Goal: Use online tool/utility: Use online tool/utility

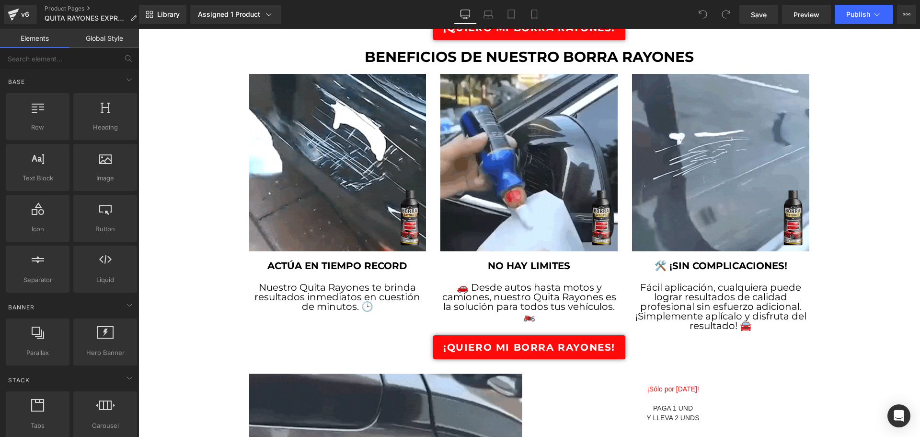
scroll to position [815, 0]
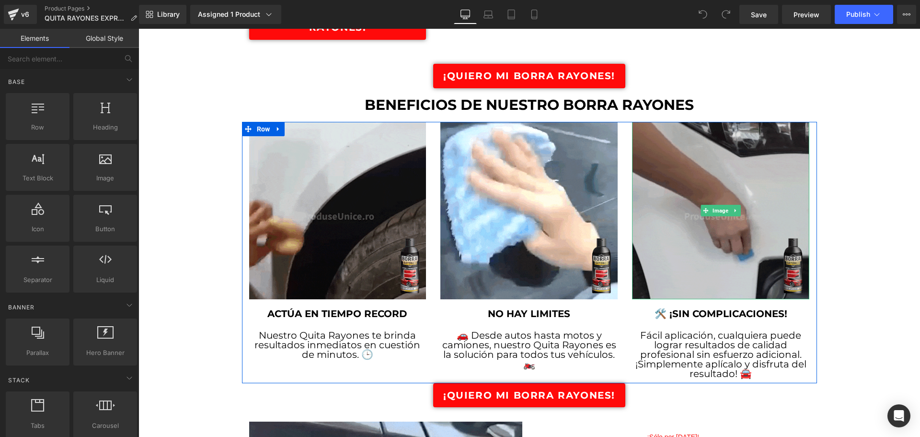
click at [665, 185] on img at bounding box center [720, 210] width 177 height 177
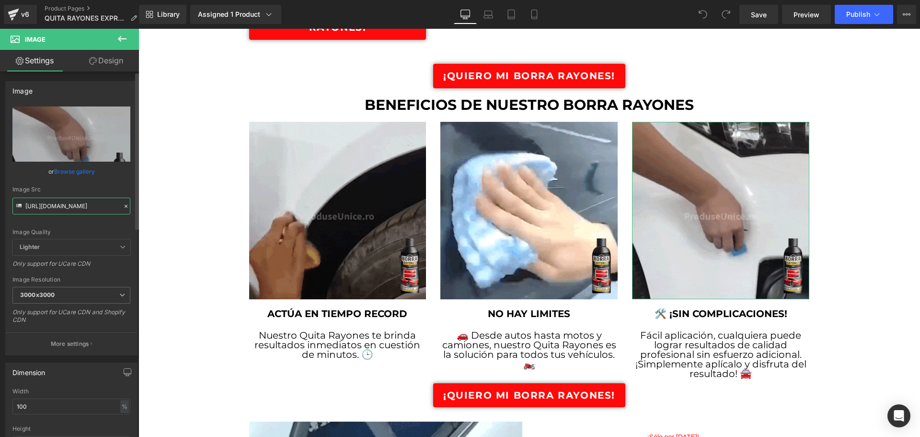
click at [97, 206] on input "[URL][DOMAIN_NAME]" at bounding box center [71, 206] width 118 height 17
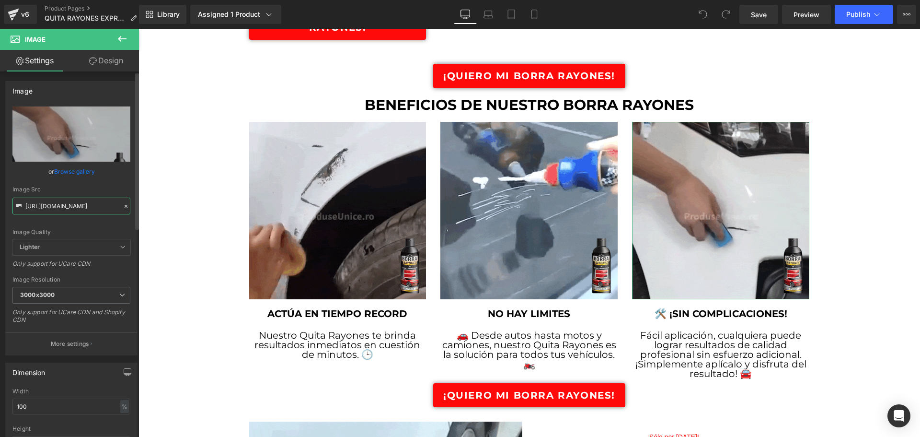
click at [97, 206] on input "[URL][DOMAIN_NAME]" at bounding box center [71, 206] width 118 height 17
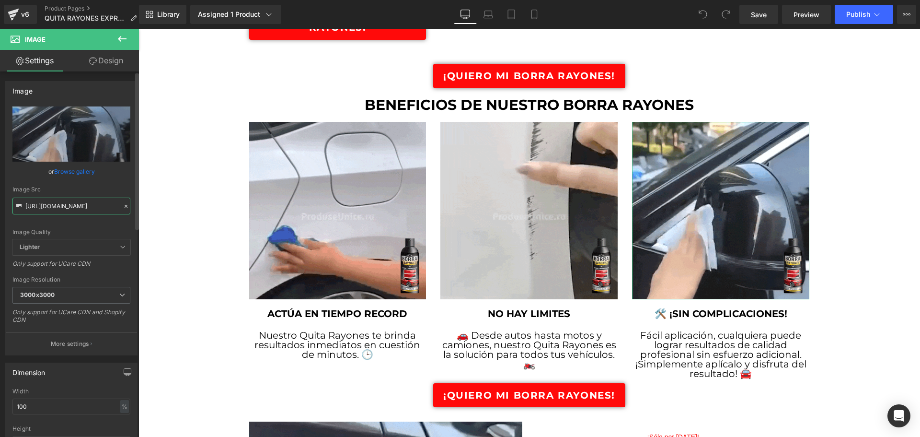
click at [97, 206] on input "[URL][DOMAIN_NAME]" at bounding box center [71, 206] width 118 height 17
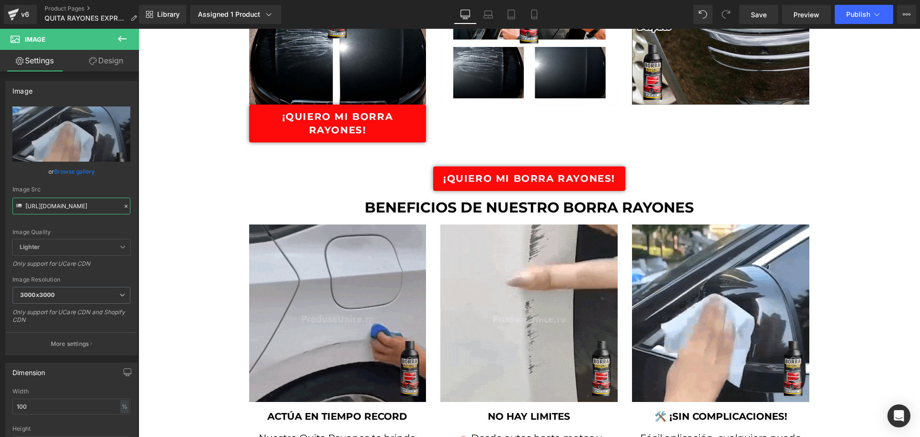
scroll to position [767, 0]
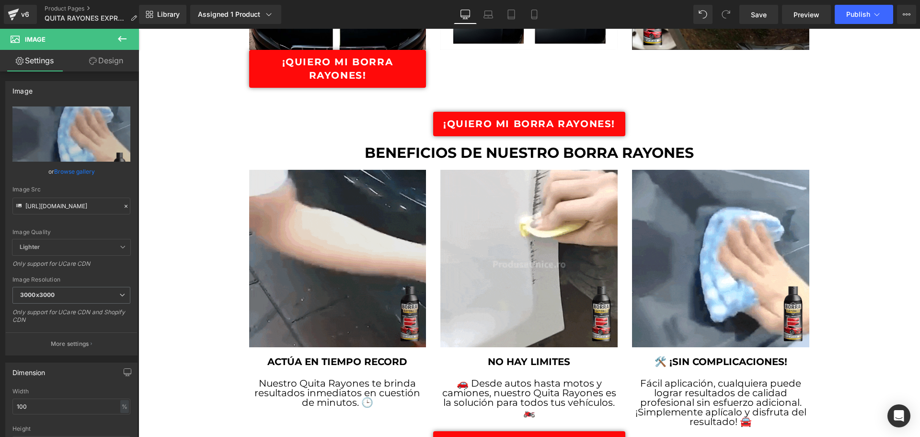
click at [371, 203] on img at bounding box center [337, 258] width 177 height 177
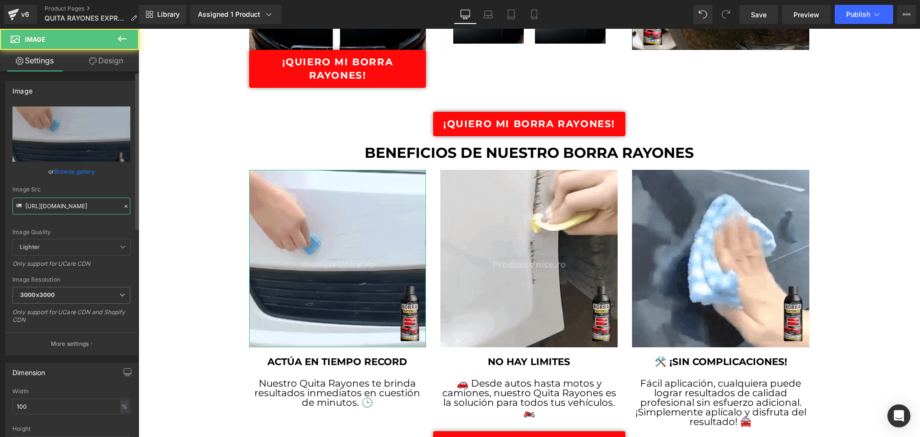
click at [82, 200] on input "[URL][DOMAIN_NAME]" at bounding box center [71, 206] width 118 height 17
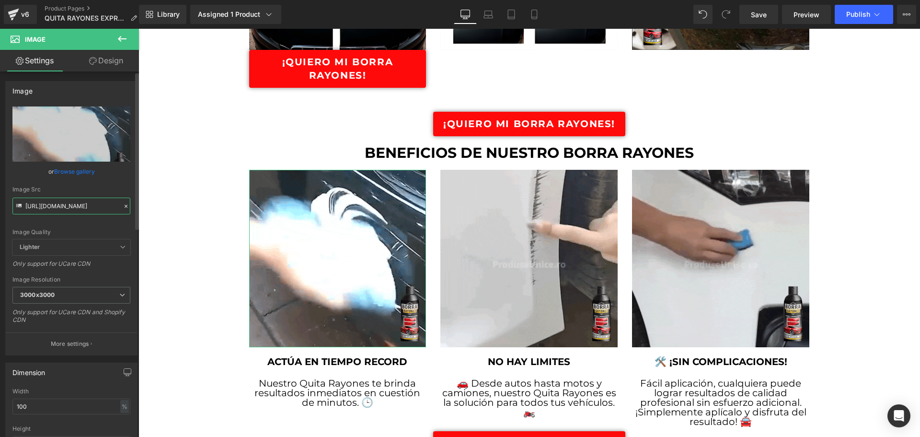
click at [82, 200] on input "[URL][DOMAIN_NAME]" at bounding box center [71, 206] width 118 height 17
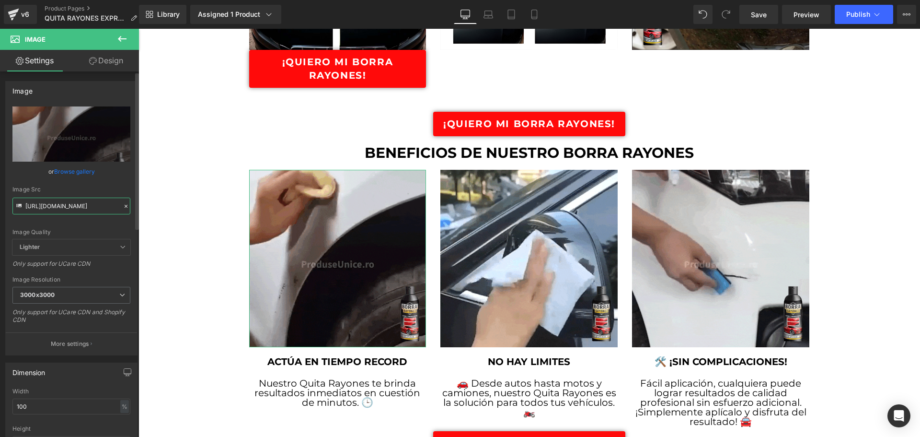
click at [82, 200] on input "[URL][DOMAIN_NAME]" at bounding box center [71, 206] width 118 height 17
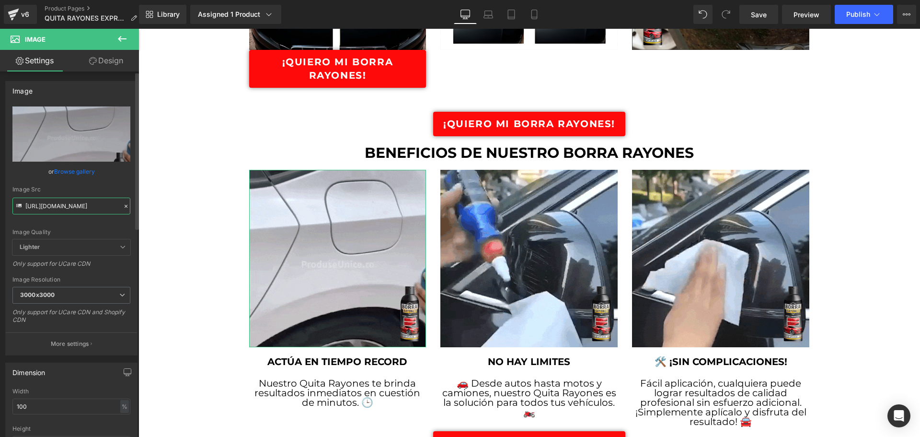
click at [82, 200] on input "[URL][DOMAIN_NAME]" at bounding box center [71, 206] width 118 height 17
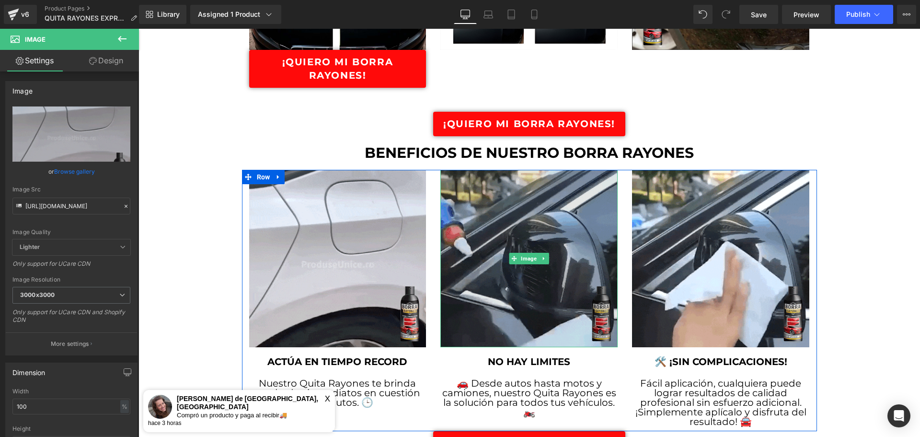
click at [546, 230] on img at bounding box center [529, 258] width 177 height 177
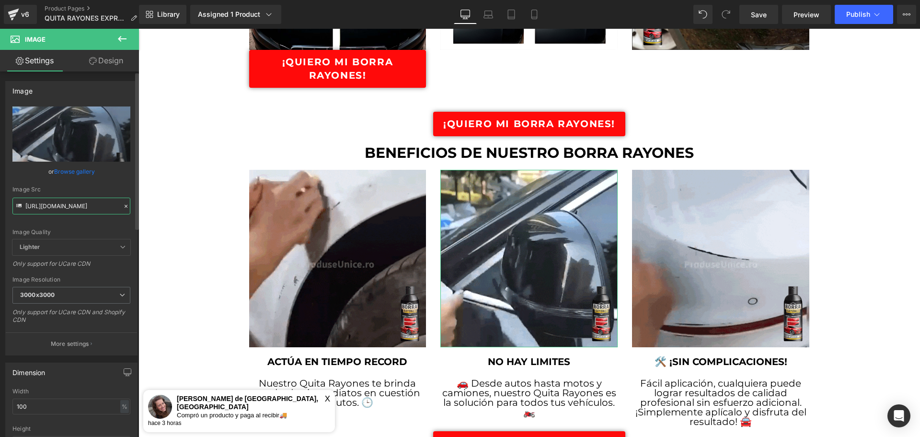
click at [70, 202] on input "[URL][DOMAIN_NAME]" at bounding box center [71, 206] width 118 height 17
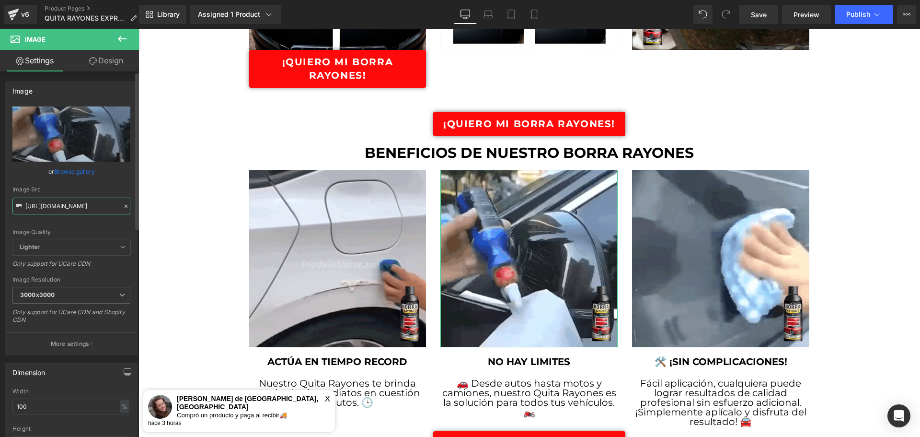
click at [70, 202] on input "[URL][DOMAIN_NAME]" at bounding box center [71, 206] width 118 height 17
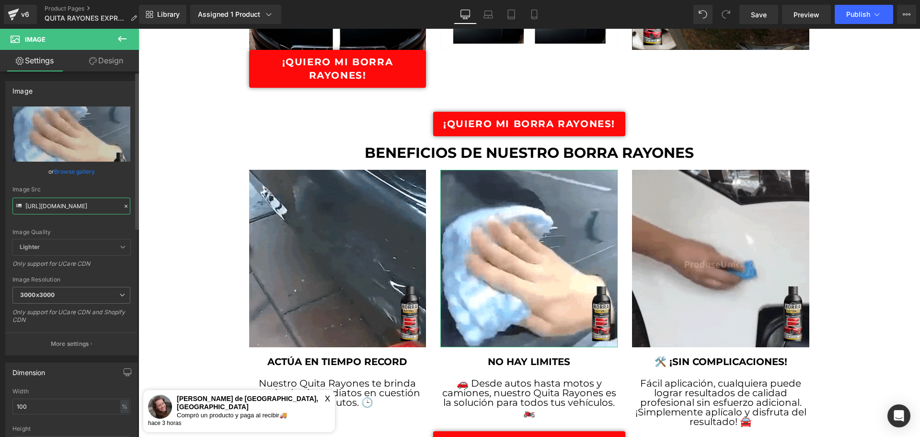
click at [70, 202] on input "[URL][DOMAIN_NAME]" at bounding box center [71, 206] width 118 height 17
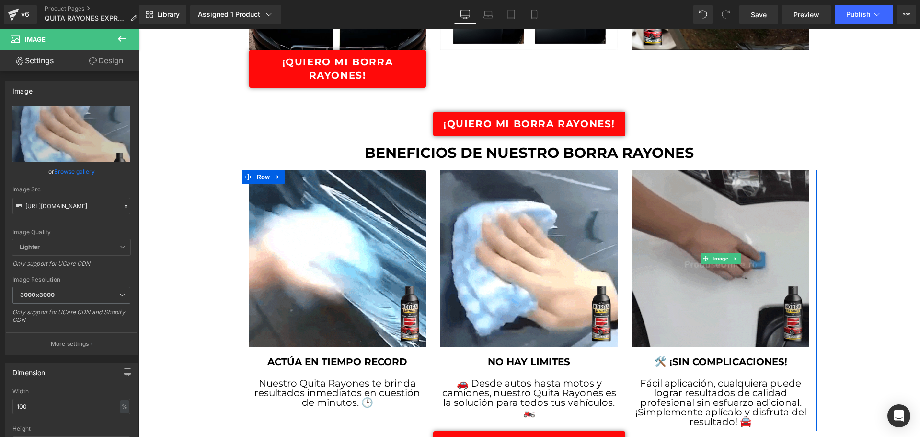
click at [656, 243] on img at bounding box center [720, 258] width 177 height 177
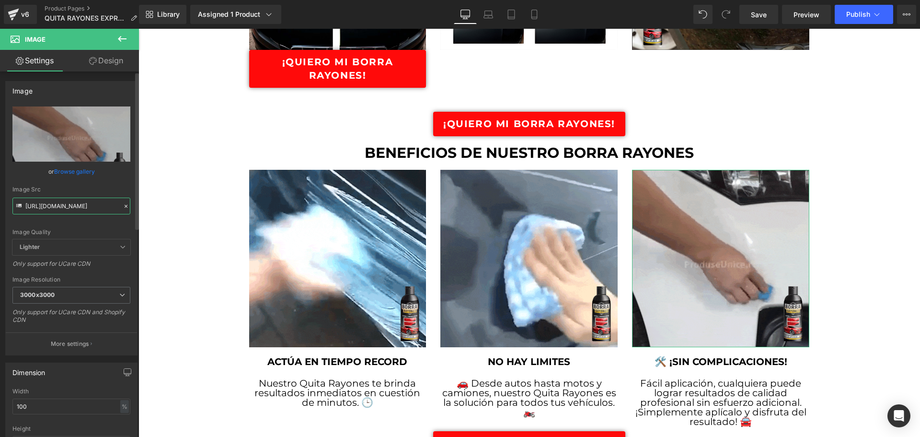
click at [84, 205] on input "[URL][DOMAIN_NAME]" at bounding box center [71, 206] width 118 height 17
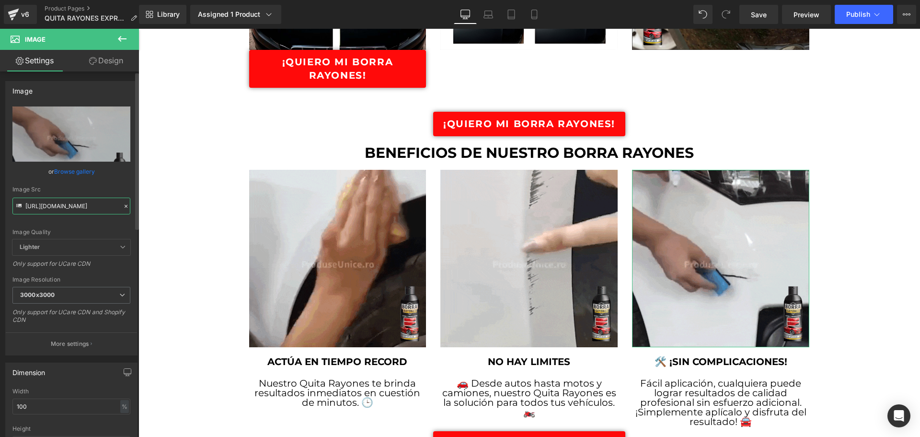
click at [84, 205] on input "[URL][DOMAIN_NAME]" at bounding box center [71, 206] width 118 height 17
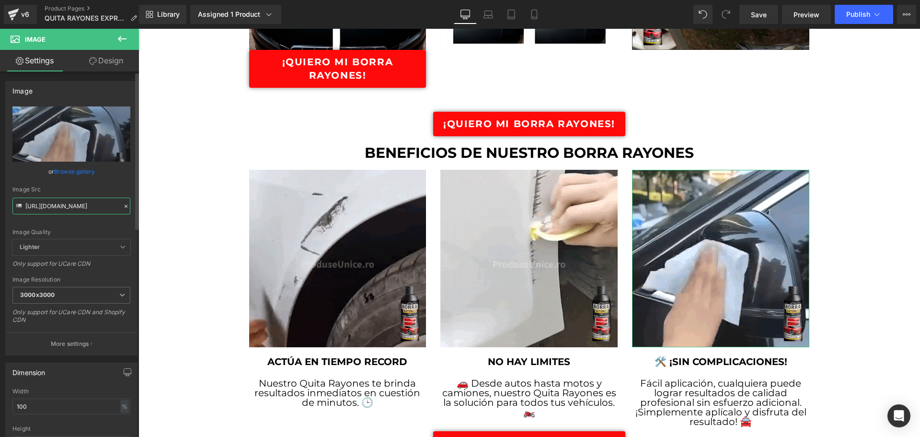
click at [84, 205] on input "[URL][DOMAIN_NAME]" at bounding box center [71, 206] width 118 height 17
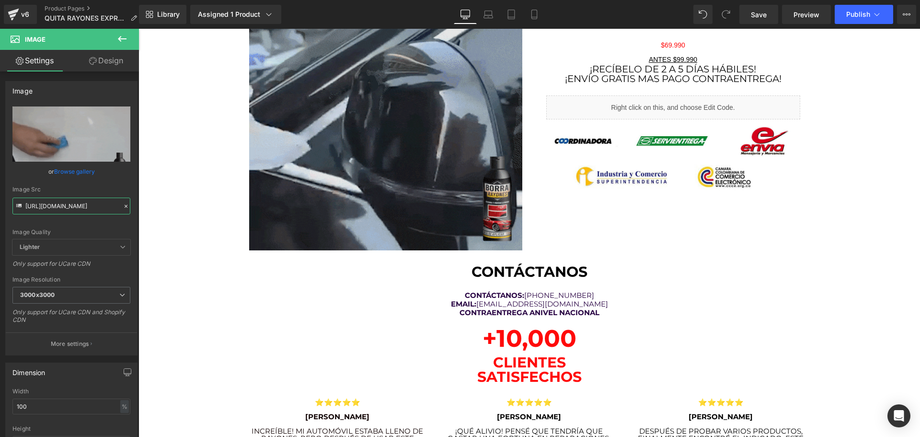
scroll to position [1151, 0]
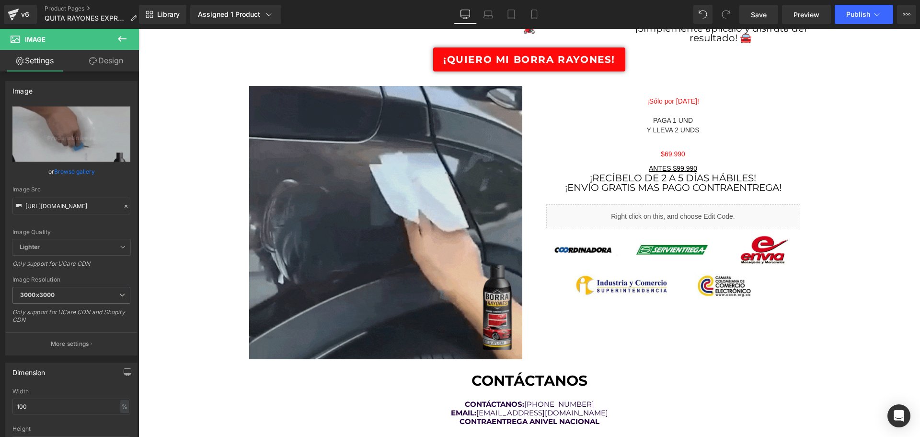
click at [348, 194] on img at bounding box center [385, 222] width 273 height 273
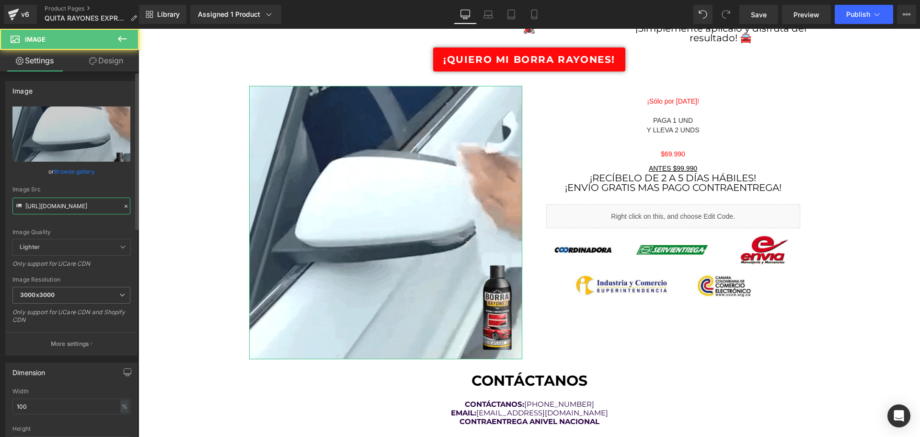
click at [99, 207] on input "[URL][DOMAIN_NAME]" at bounding box center [71, 206] width 118 height 17
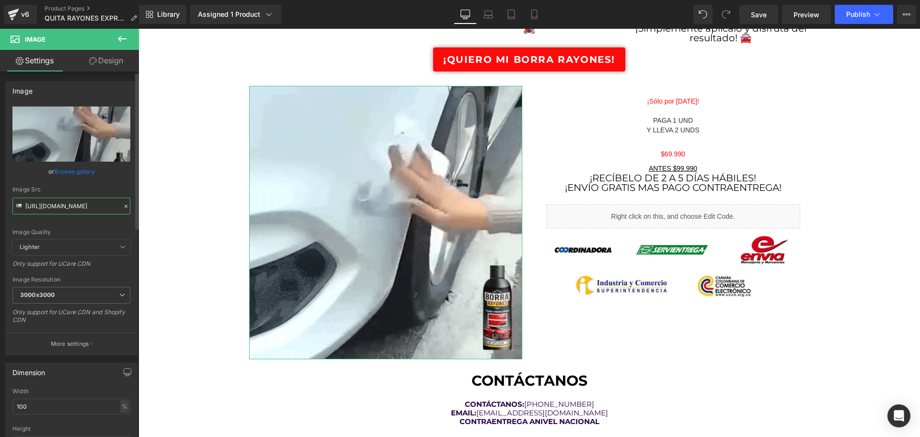
click at [99, 207] on input "[URL][DOMAIN_NAME]" at bounding box center [71, 206] width 118 height 17
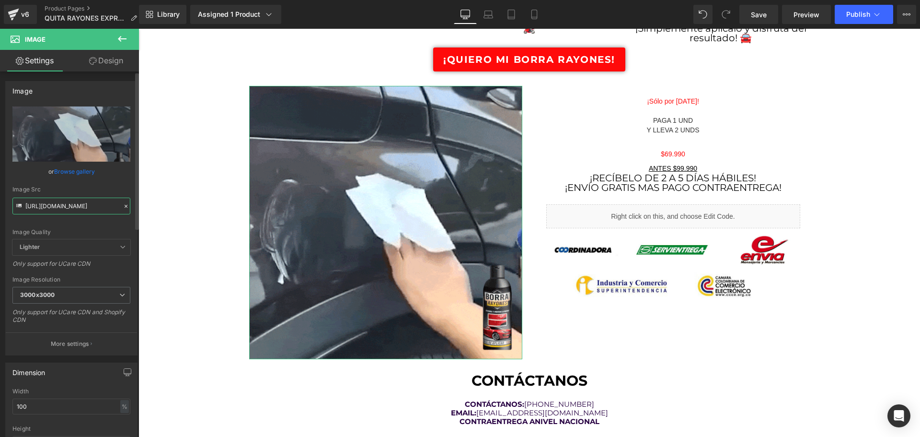
click at [99, 207] on input "[URL][DOMAIN_NAME]" at bounding box center [71, 206] width 118 height 17
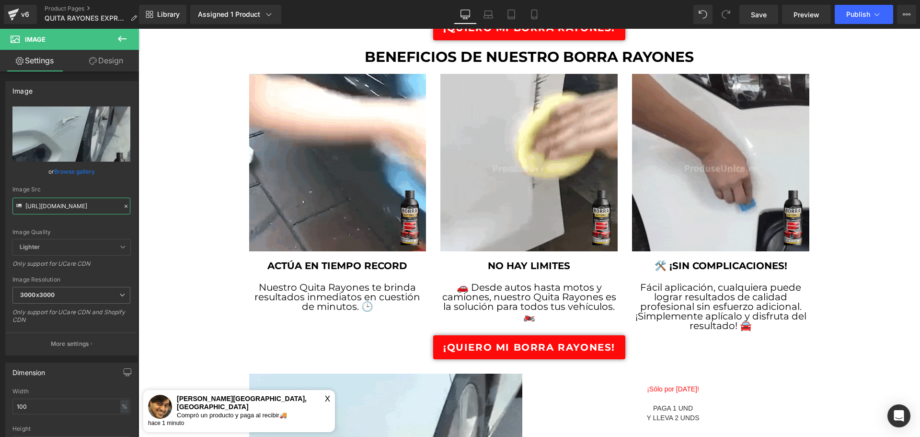
scroll to position [767, 0]
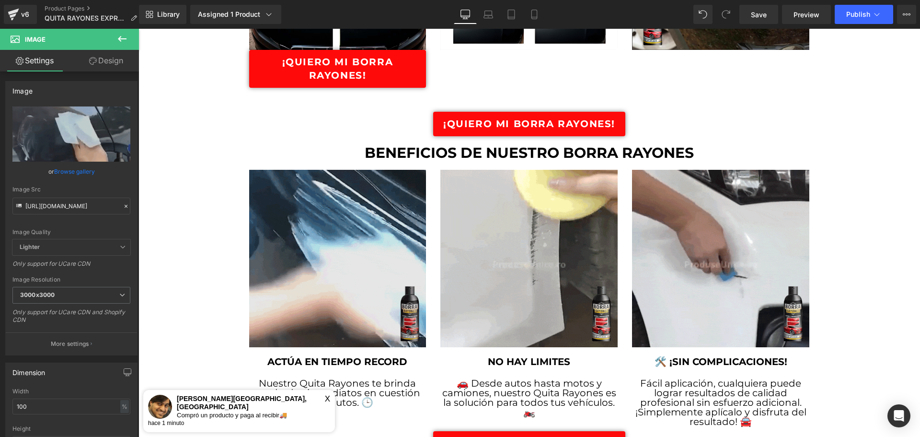
click at [339, 242] on img at bounding box center [337, 258] width 177 height 177
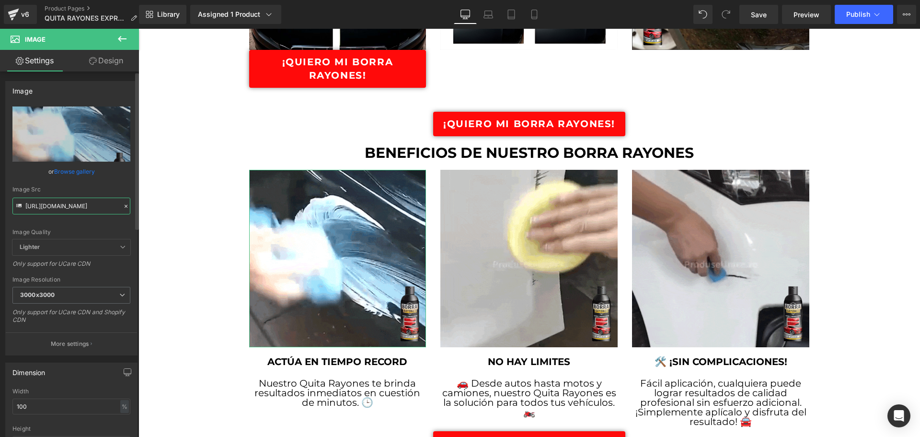
click at [74, 201] on input "[URL][DOMAIN_NAME]" at bounding box center [71, 206] width 118 height 17
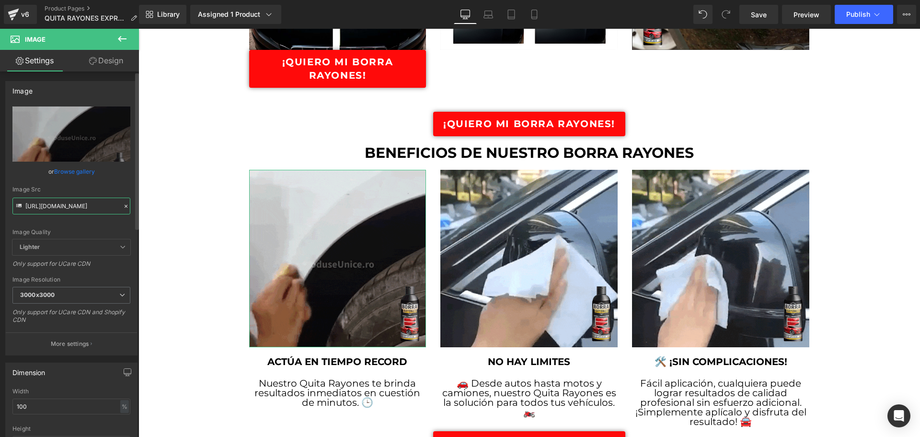
click at [74, 201] on input "[URL][DOMAIN_NAME]" at bounding box center [71, 206] width 118 height 17
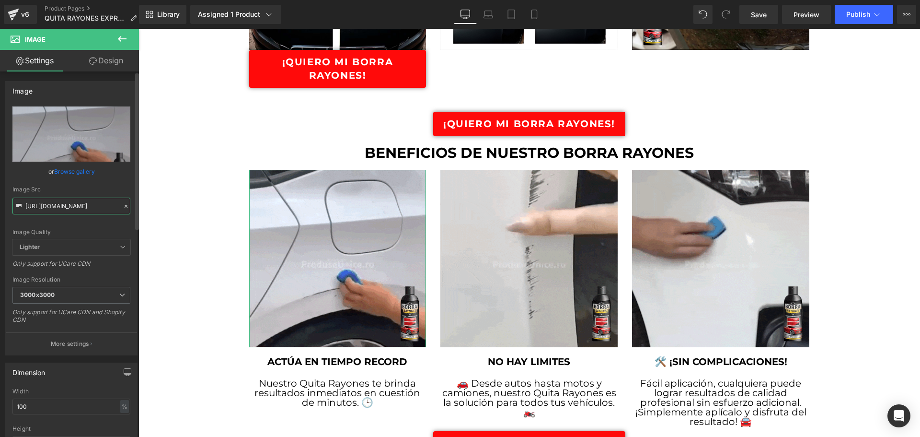
click at [74, 201] on input "[URL][DOMAIN_NAME]" at bounding box center [71, 206] width 118 height 17
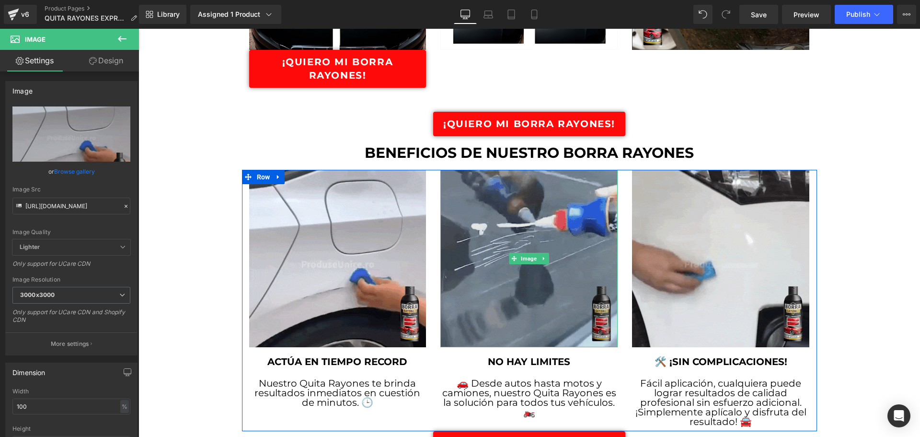
click at [526, 246] on img at bounding box center [529, 258] width 177 height 177
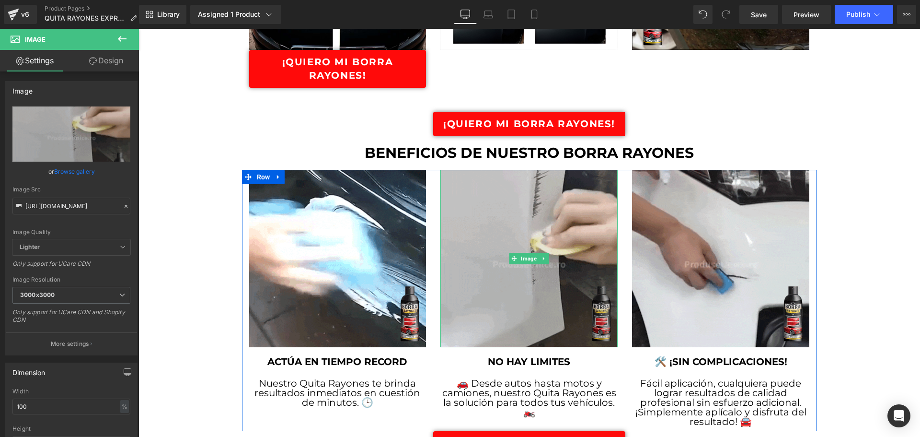
click at [478, 195] on img at bounding box center [529, 258] width 177 height 177
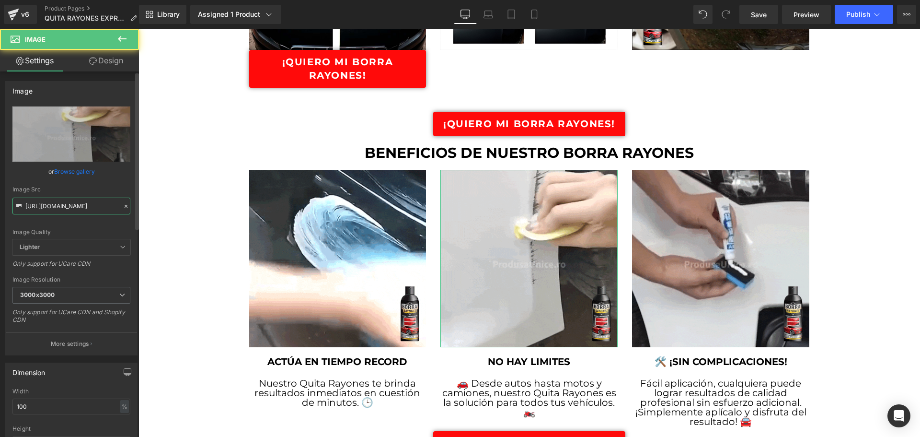
click at [93, 210] on input "[URL][DOMAIN_NAME]" at bounding box center [71, 206] width 118 height 17
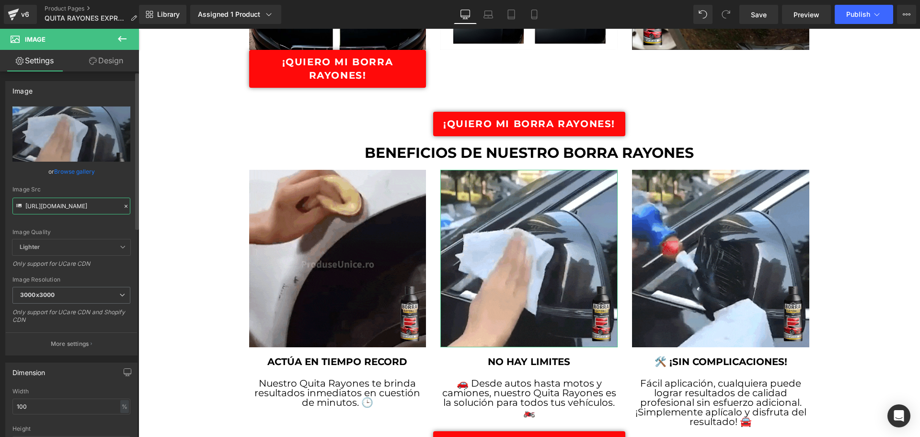
click at [93, 210] on input "[URL][DOMAIN_NAME]" at bounding box center [71, 206] width 118 height 17
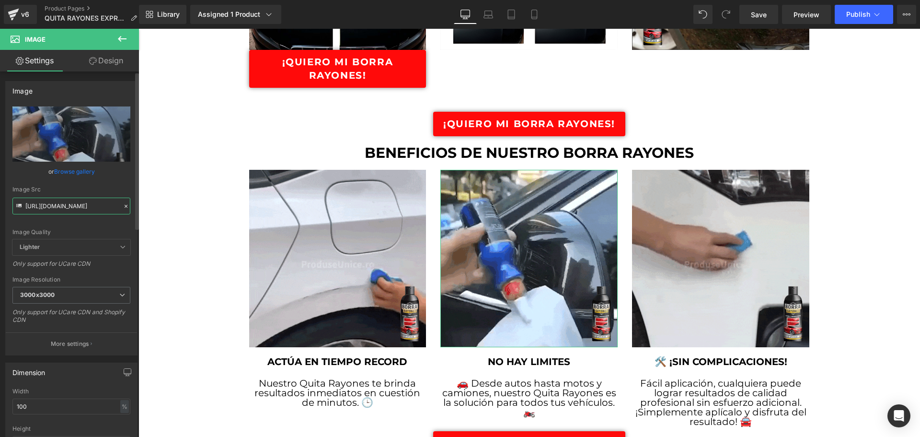
click at [93, 210] on input "[URL][DOMAIN_NAME]" at bounding box center [71, 206] width 118 height 17
